Goal: Navigation & Orientation: Find specific page/section

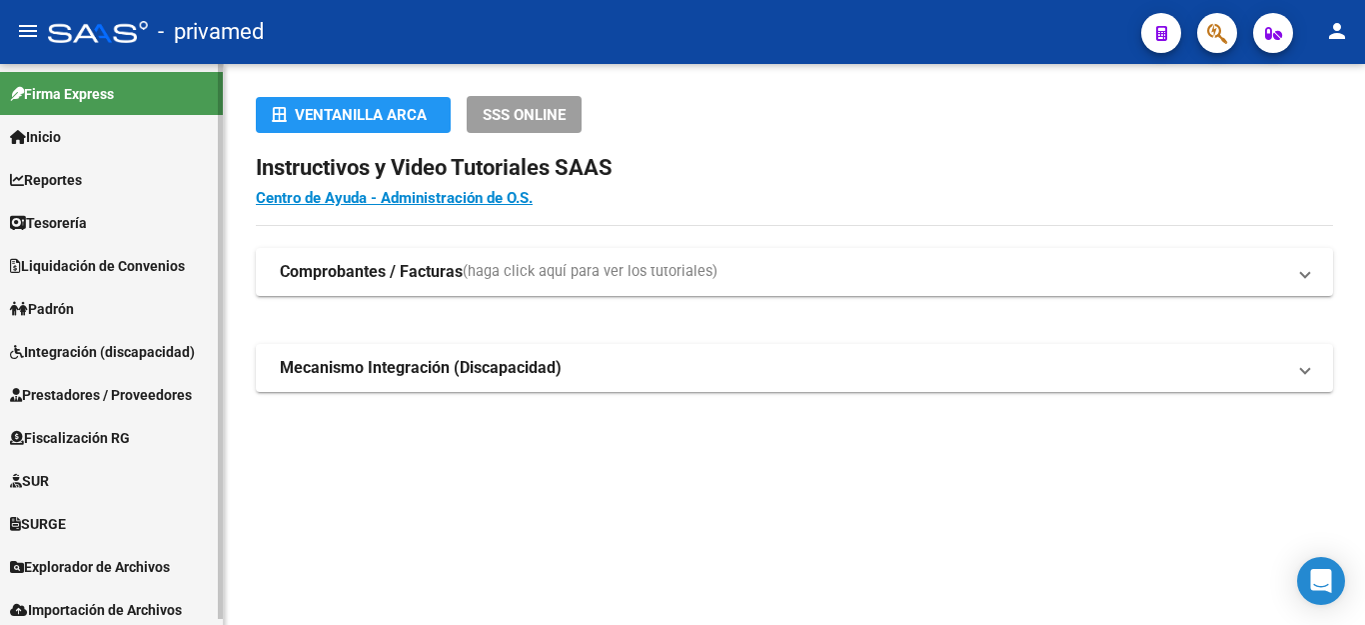
scroll to position [6, 0]
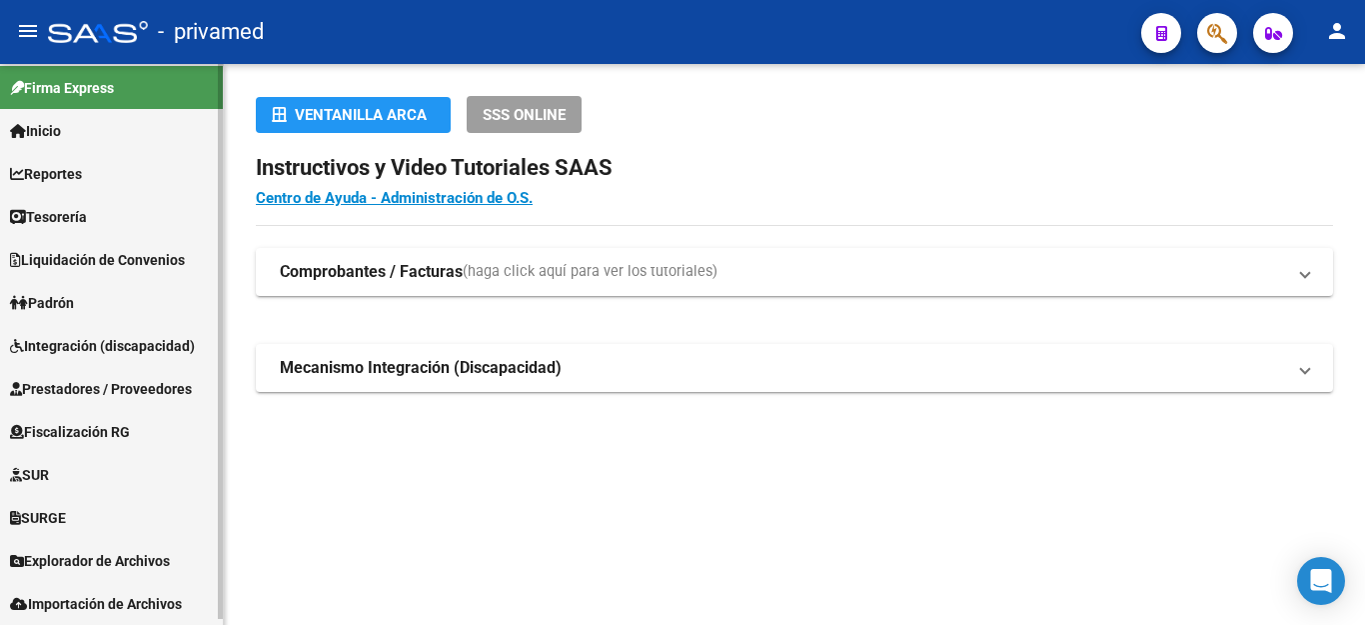
click at [146, 559] on span "Explorador de Archivos" at bounding box center [90, 561] width 160 height 22
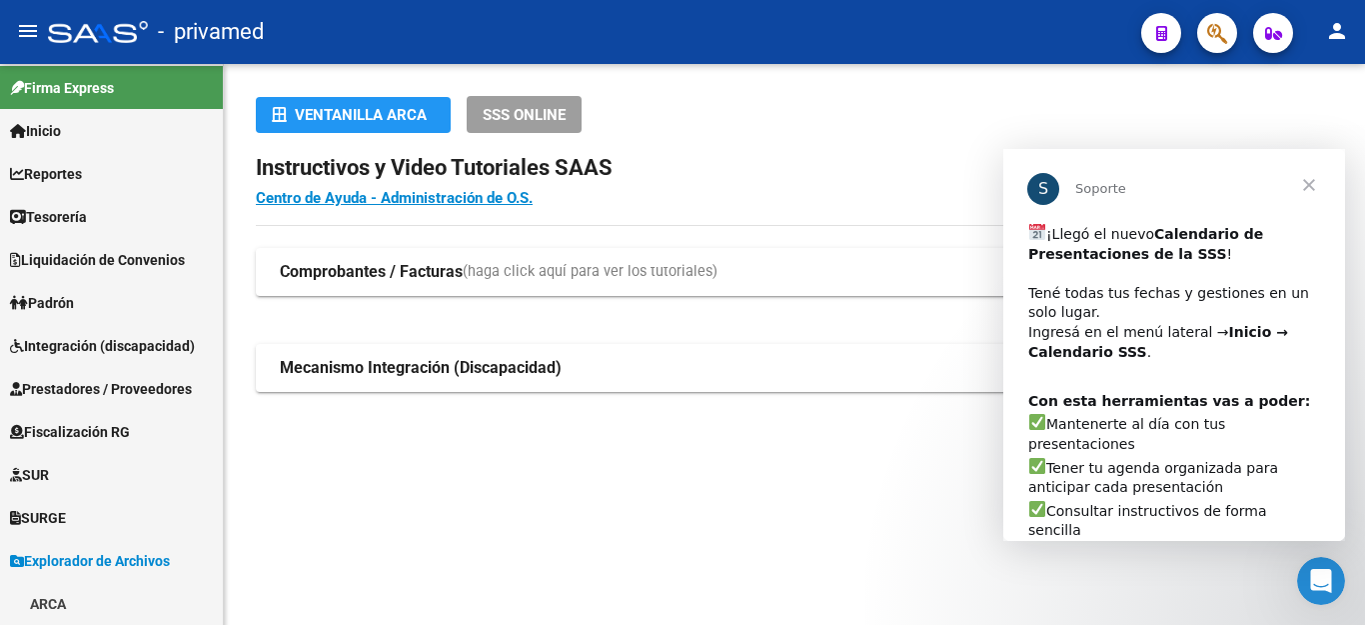
scroll to position [0, 0]
click at [1302, 183] on span "Cerrar" at bounding box center [1309, 185] width 72 height 72
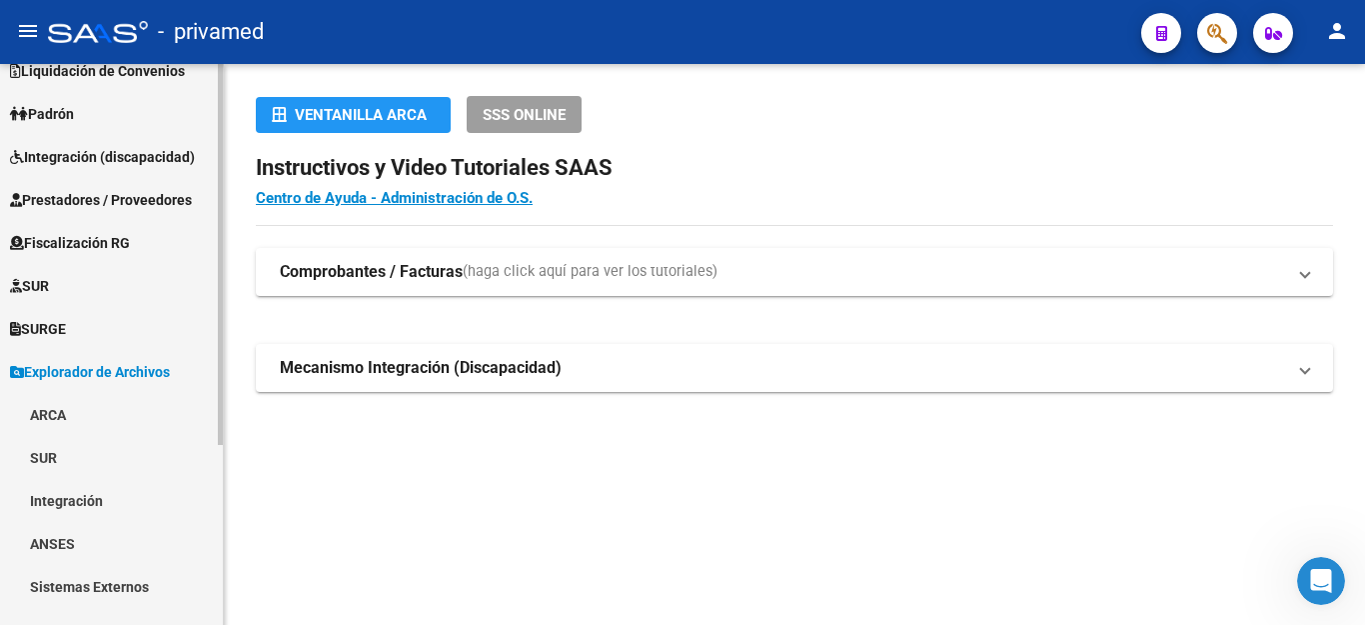
scroll to position [264, 0]
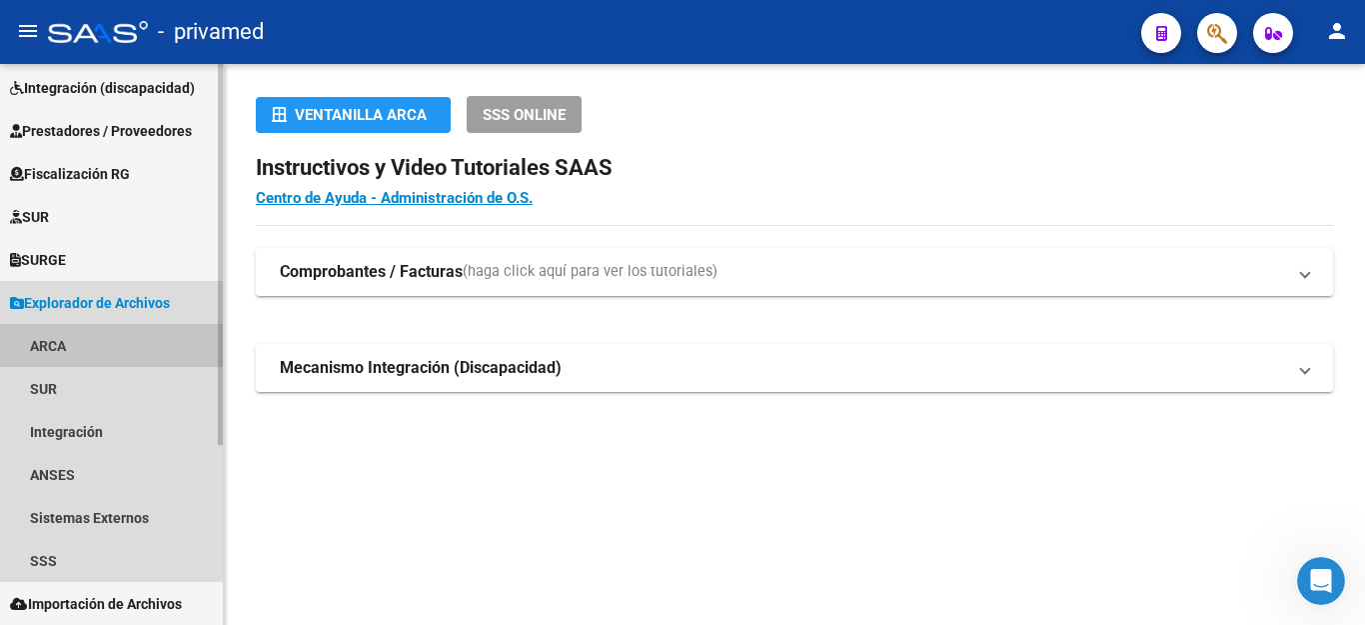
click at [57, 335] on link "ARCA" at bounding box center [111, 345] width 223 height 43
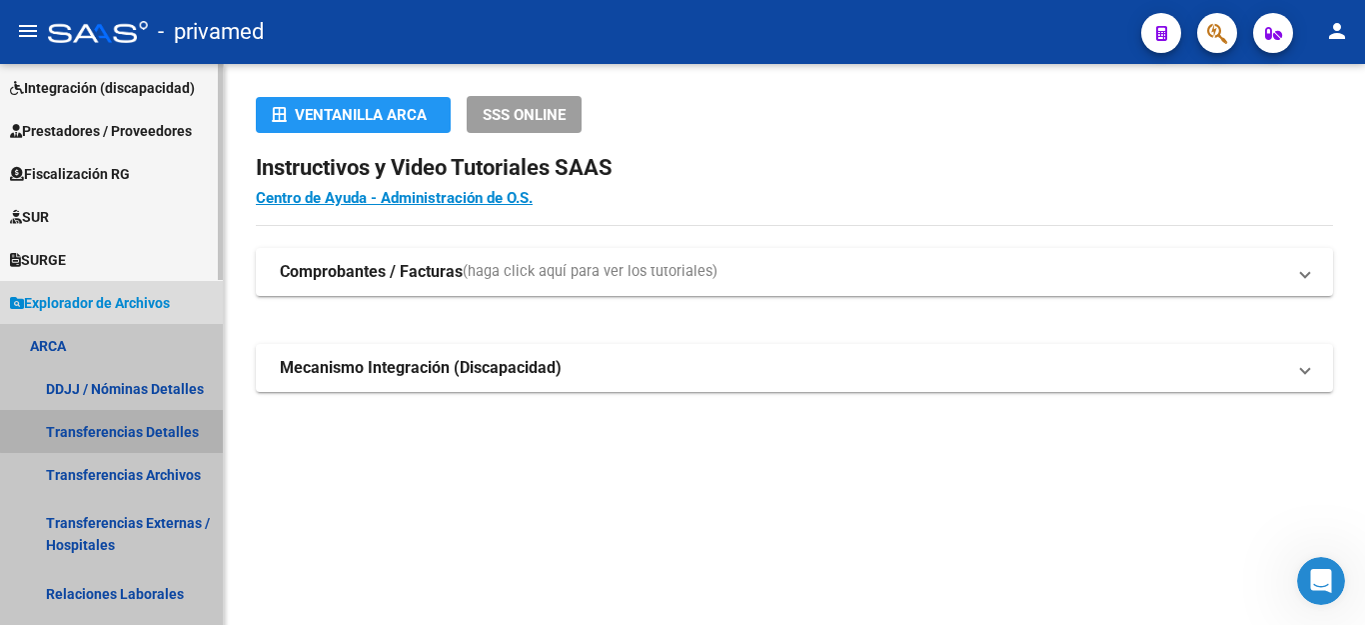
click at [130, 430] on link "Transferencias Detalles" at bounding box center [111, 431] width 223 height 43
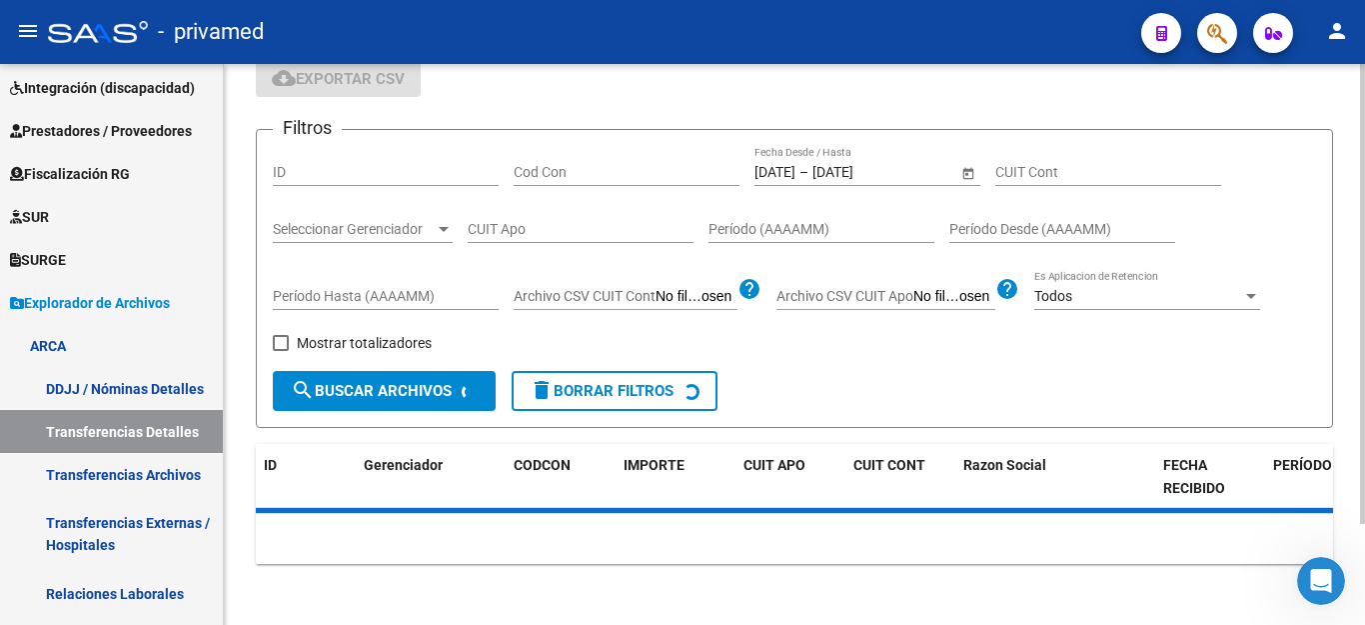
scroll to position [123, 0]
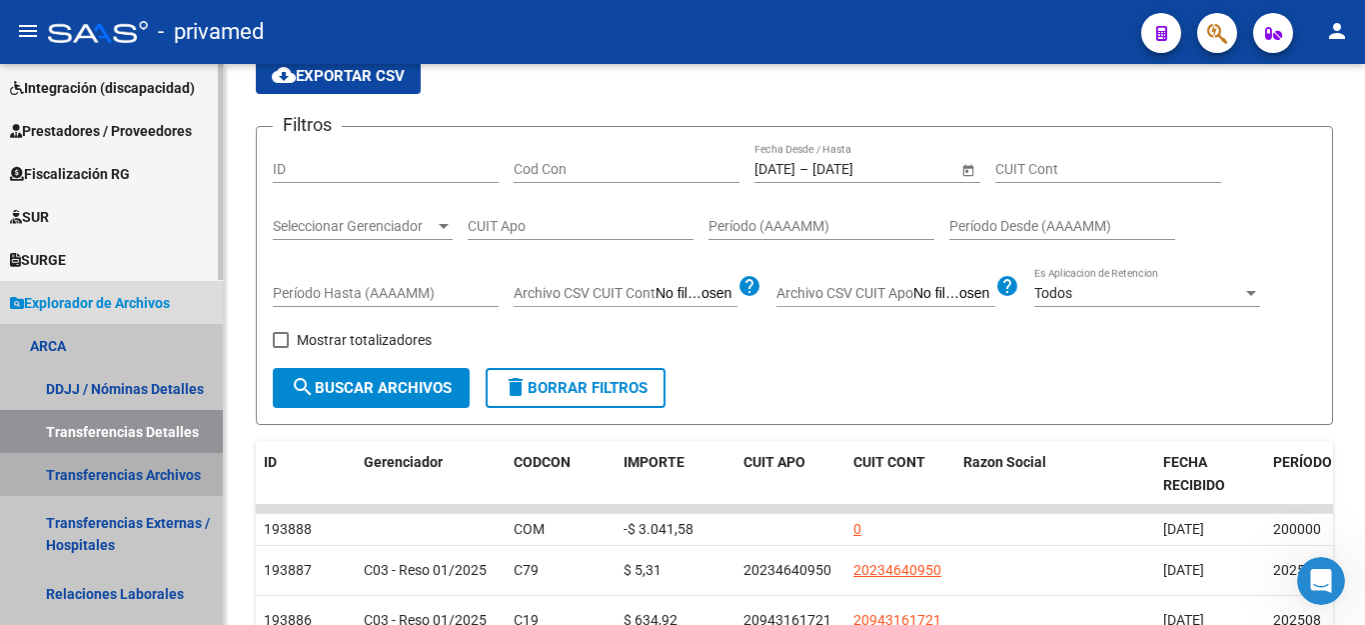
click at [173, 471] on link "Transferencias Archivos" at bounding box center [111, 474] width 223 height 43
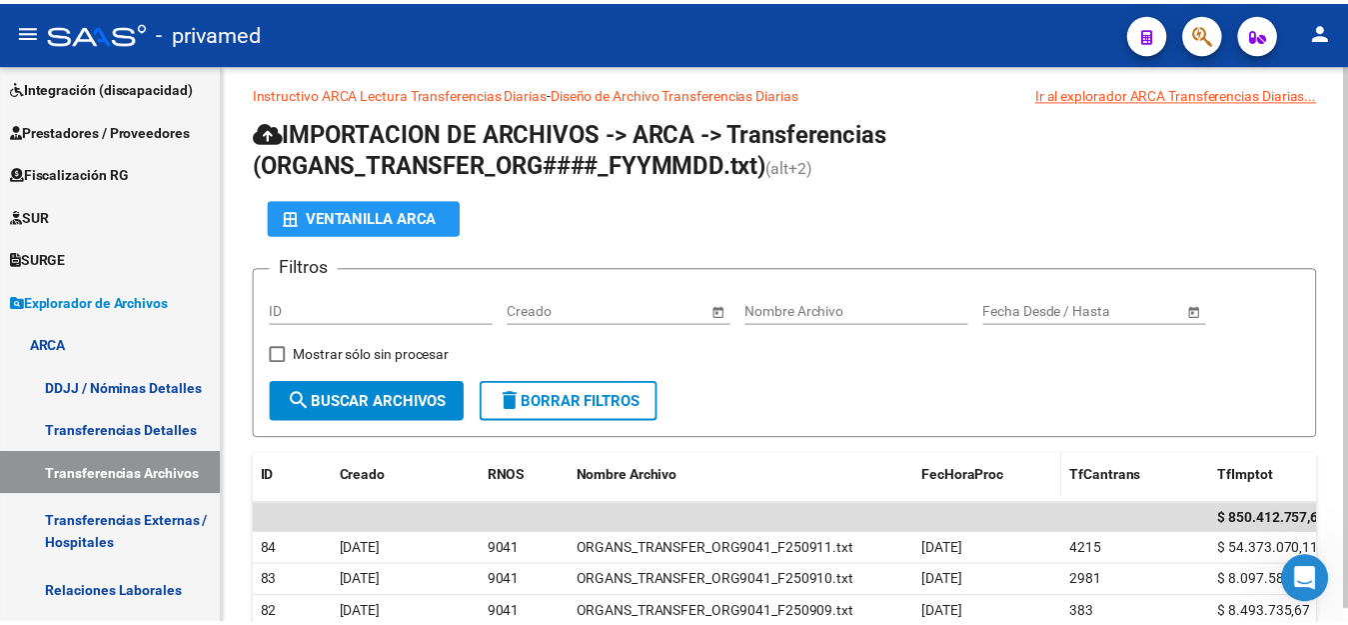
scroll to position [123, 0]
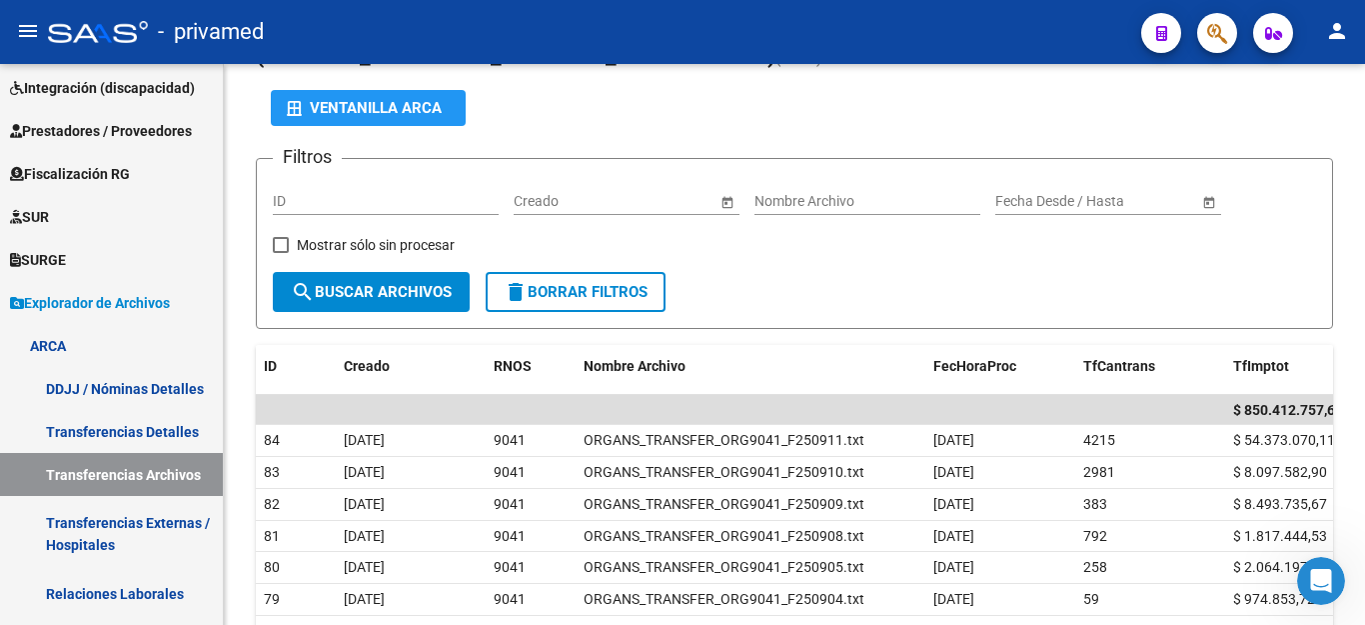
click at [1337, 35] on mat-icon "person" at bounding box center [1337, 31] width 24 height 24
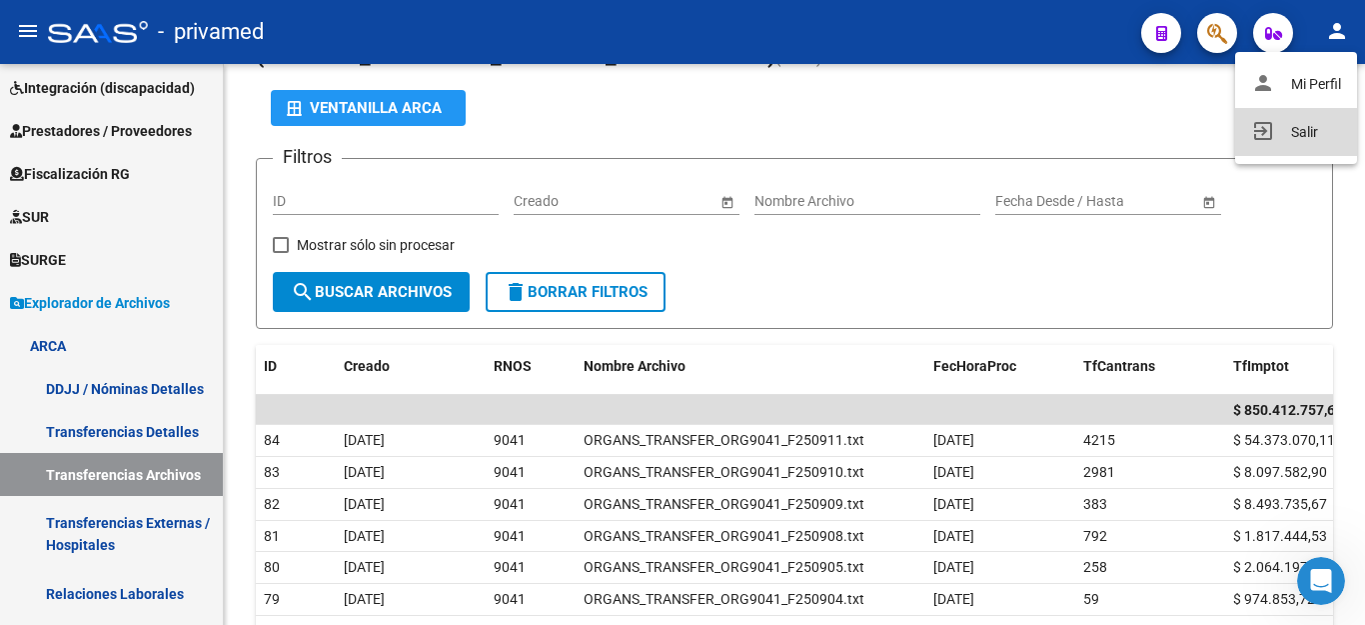
click at [1288, 128] on button "exit_to_app Salir" at bounding box center [1296, 132] width 122 height 48
